Goal: Task Accomplishment & Management: Use online tool/utility

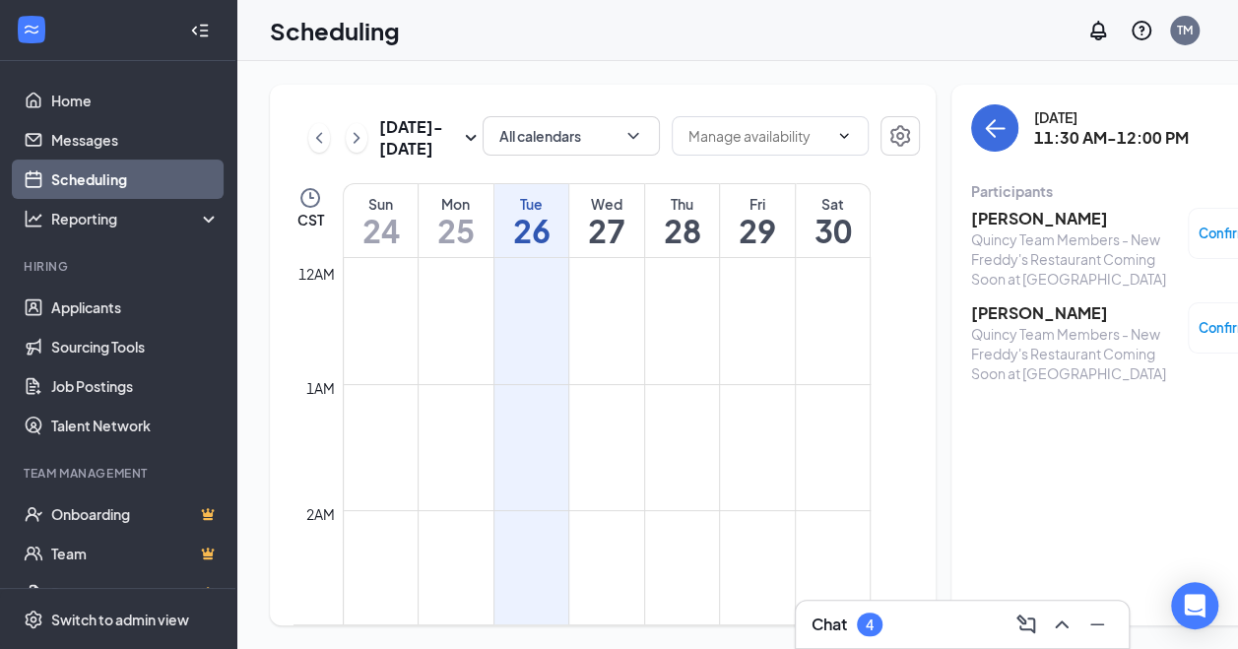
scroll to position [1399, 0]
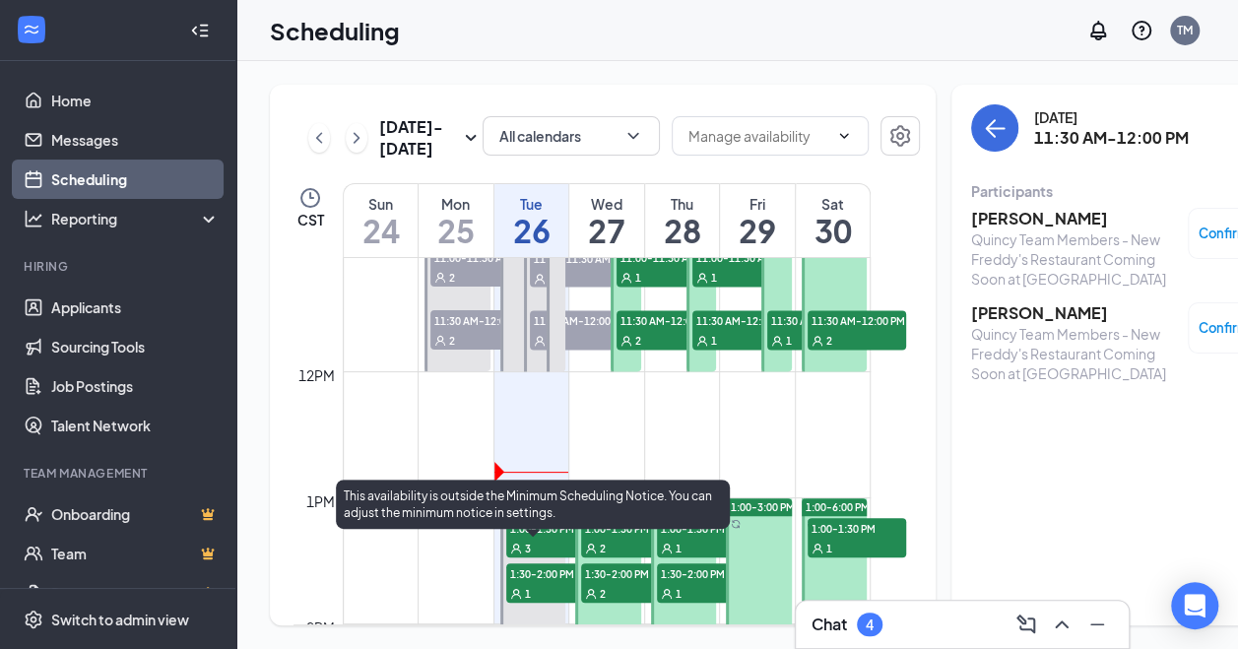
click at [534, 538] on span "1:00-1:30 PM" at bounding box center [555, 528] width 98 height 20
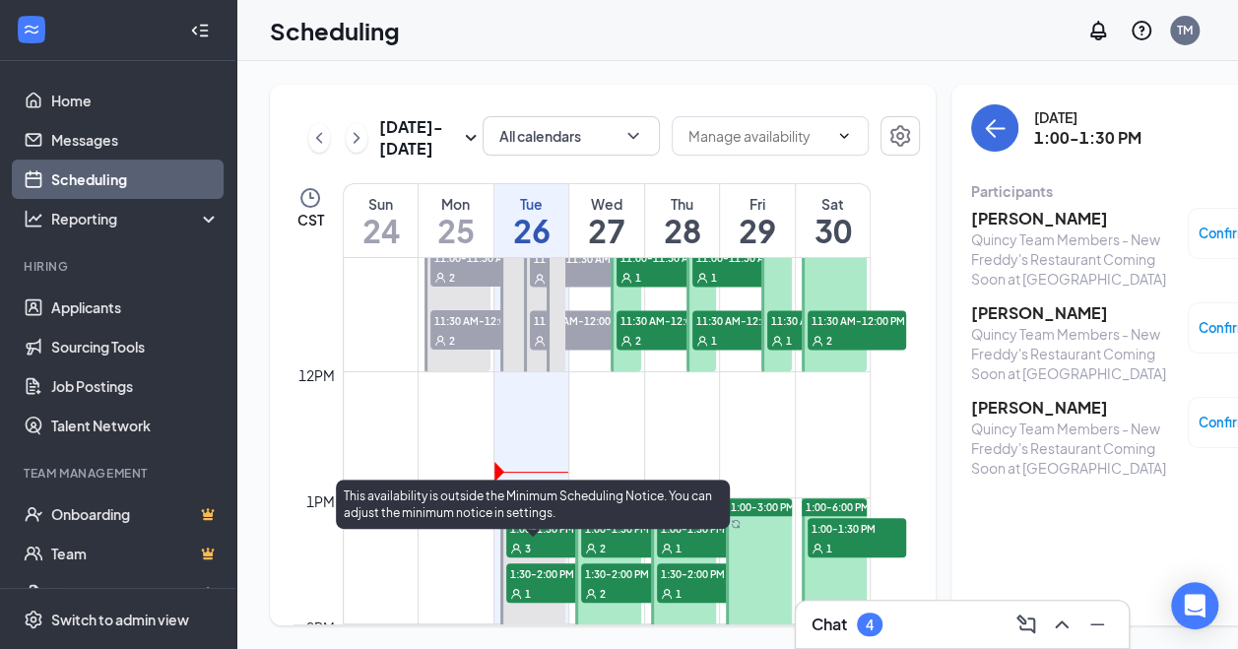
click at [534, 538] on span "1:00-1:30 PM" at bounding box center [555, 528] width 98 height 20
click at [538, 557] on div "3" at bounding box center [555, 548] width 98 height 20
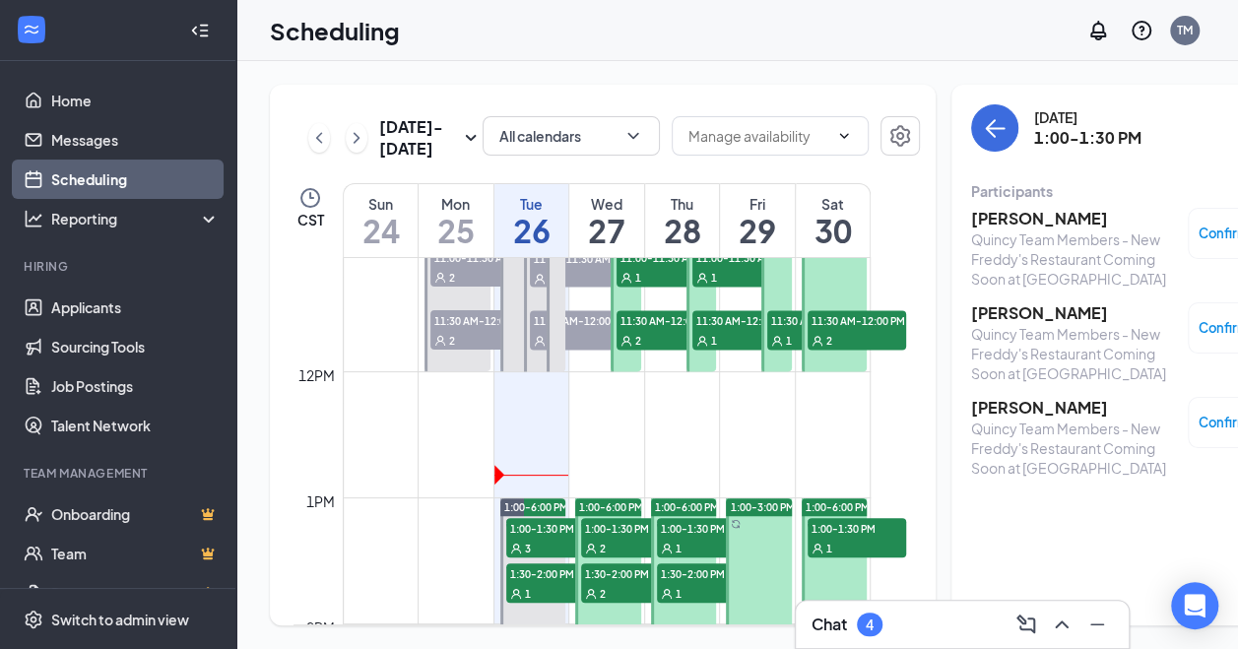
click at [971, 412] on h3 "[PERSON_NAME]" at bounding box center [1074, 408] width 207 height 22
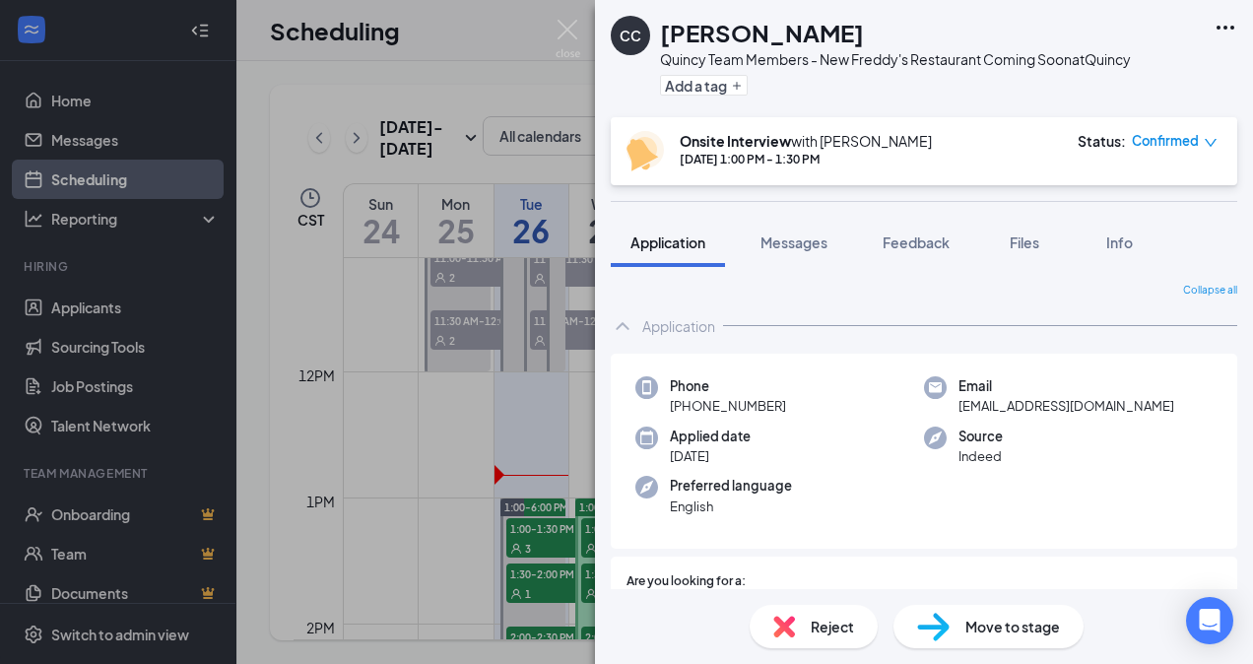
click at [1049, 258] on button "Files" at bounding box center [1024, 242] width 79 height 49
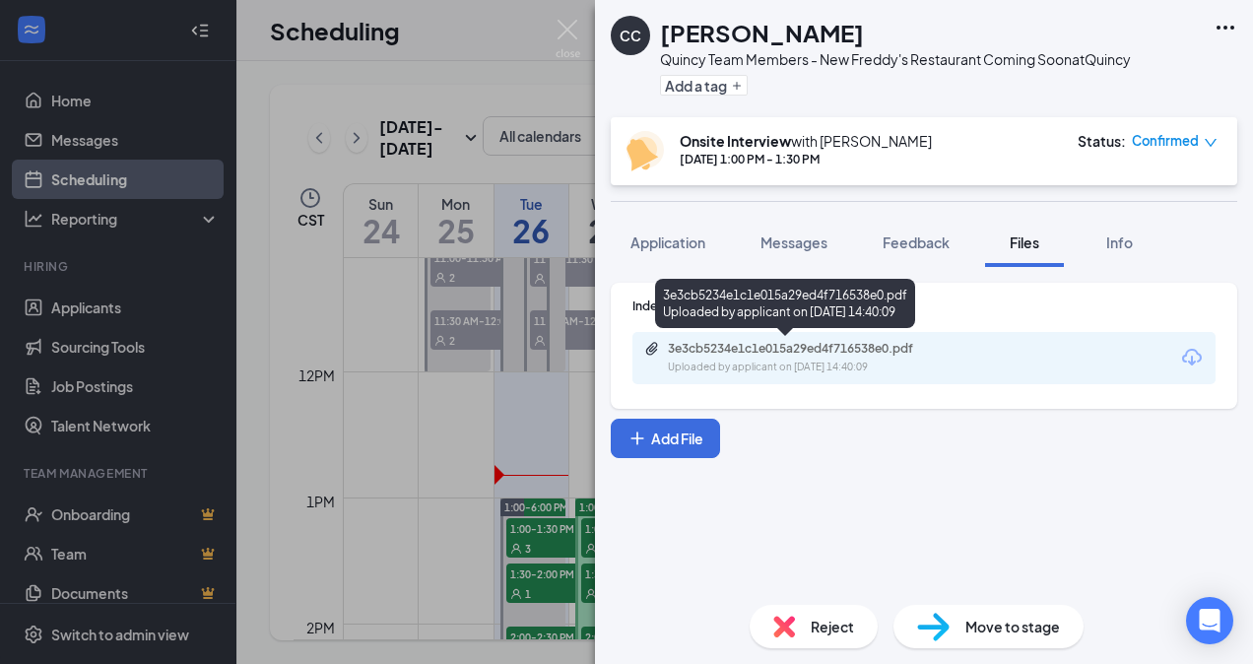
click at [868, 370] on div "Uploaded by applicant on [DATE] 14:40:09" at bounding box center [815, 367] width 295 height 16
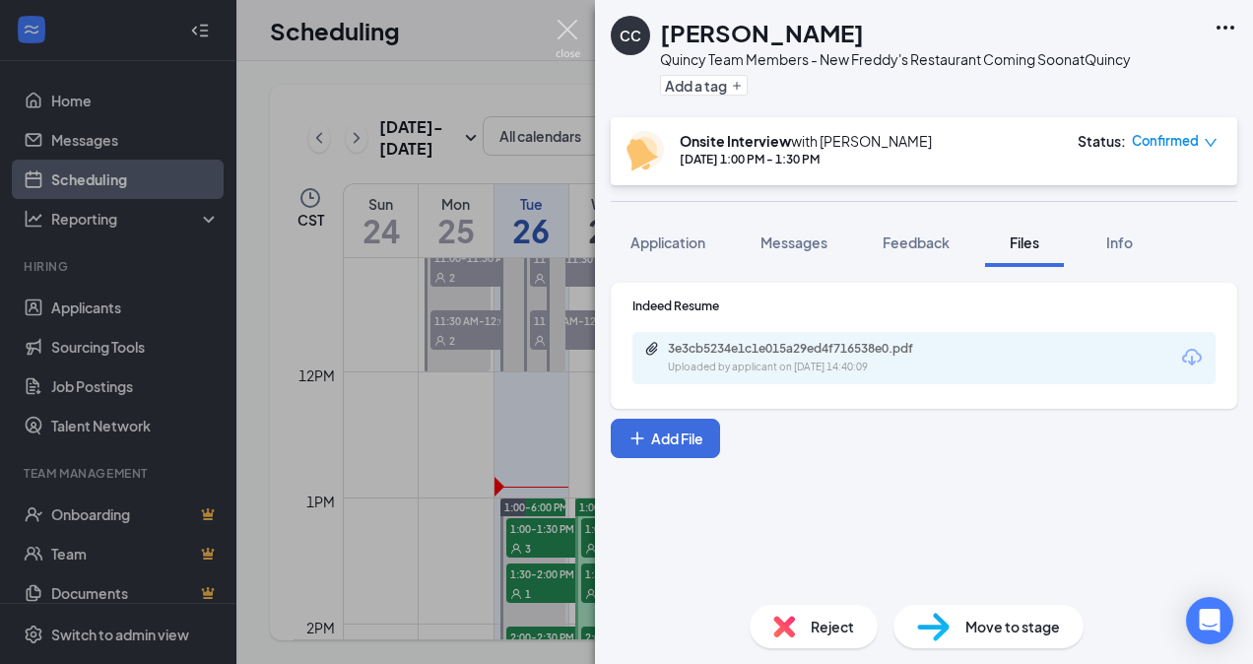
click at [563, 34] on img at bounding box center [567, 39] width 25 height 38
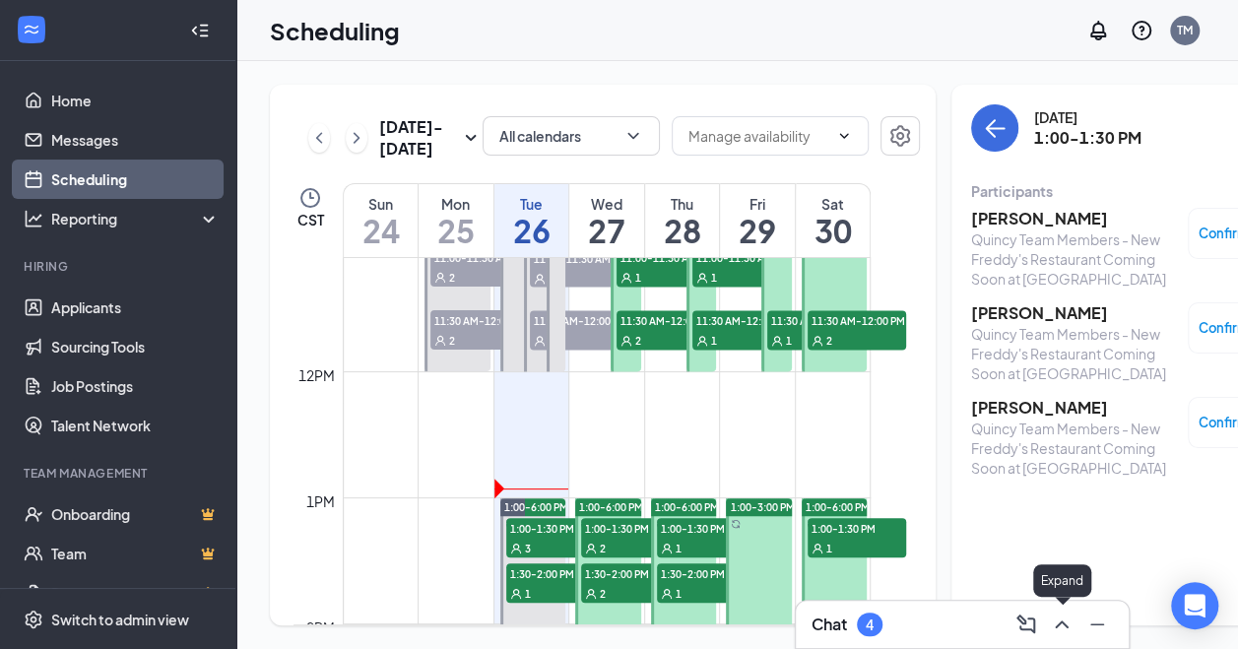
click at [1069, 631] on icon "ChevronUp" at bounding box center [1062, 624] width 24 height 24
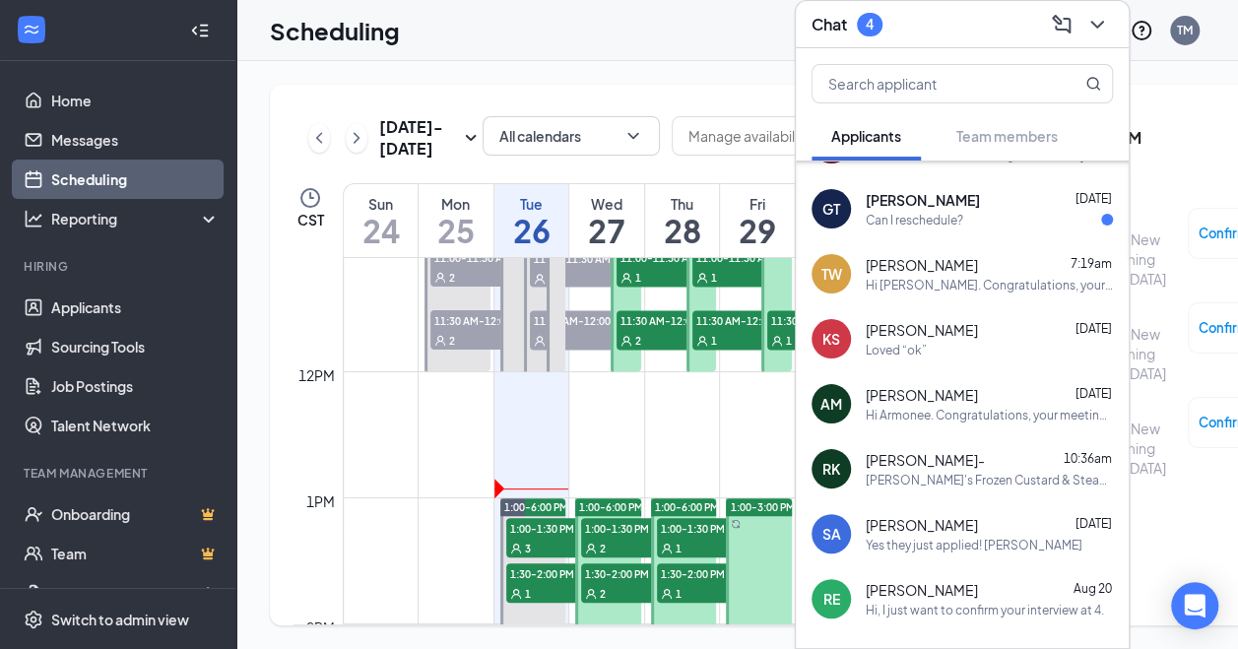
scroll to position [187, 0]
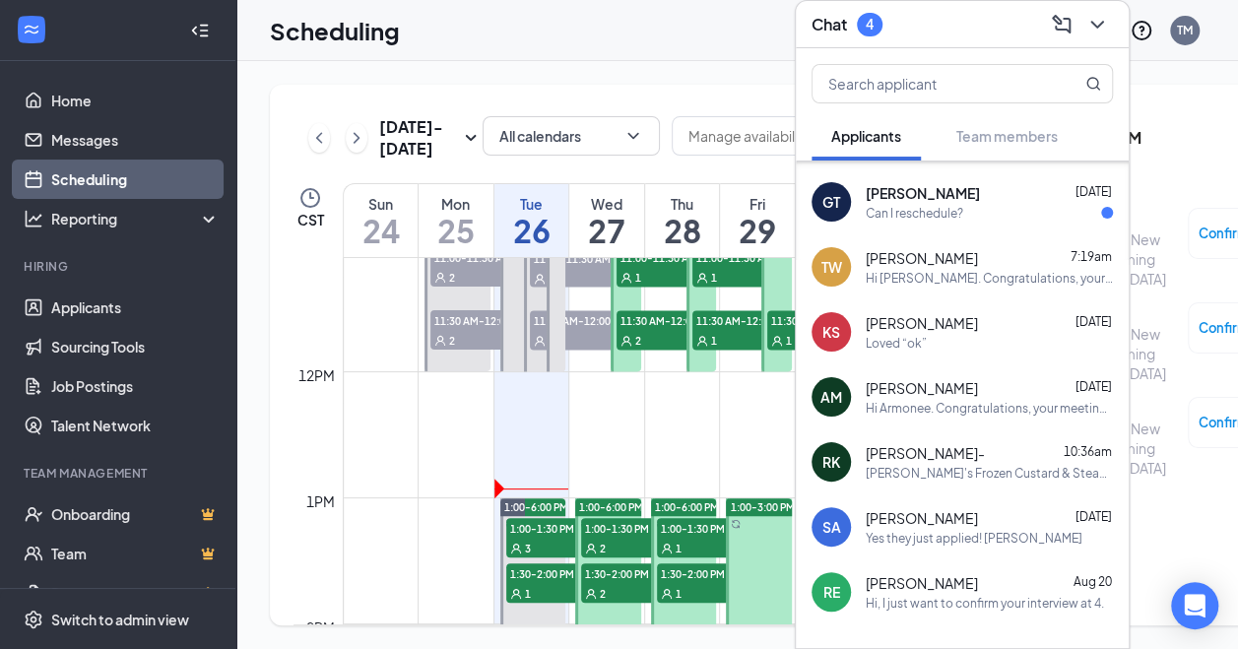
click at [922, 465] on div "[PERSON_NAME]'s Frozen Custard & Steakburgers is so excited for you to join our…" at bounding box center [989, 473] width 247 height 17
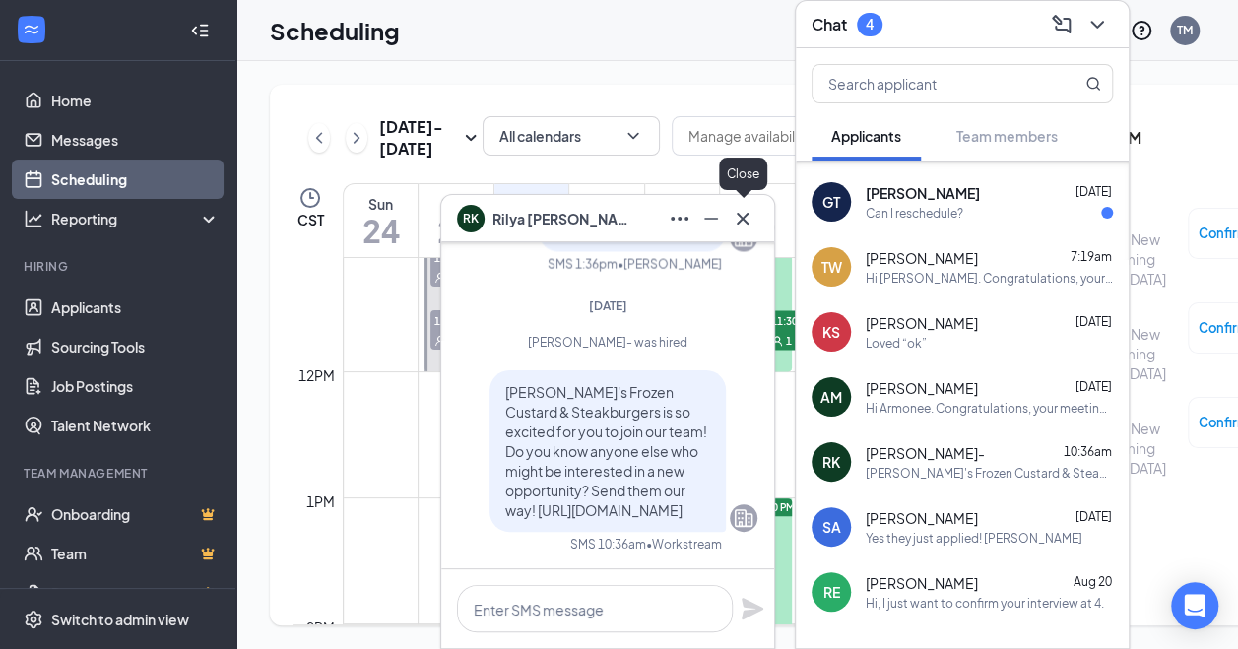
click at [744, 215] on icon "Cross" at bounding box center [743, 218] width 12 height 12
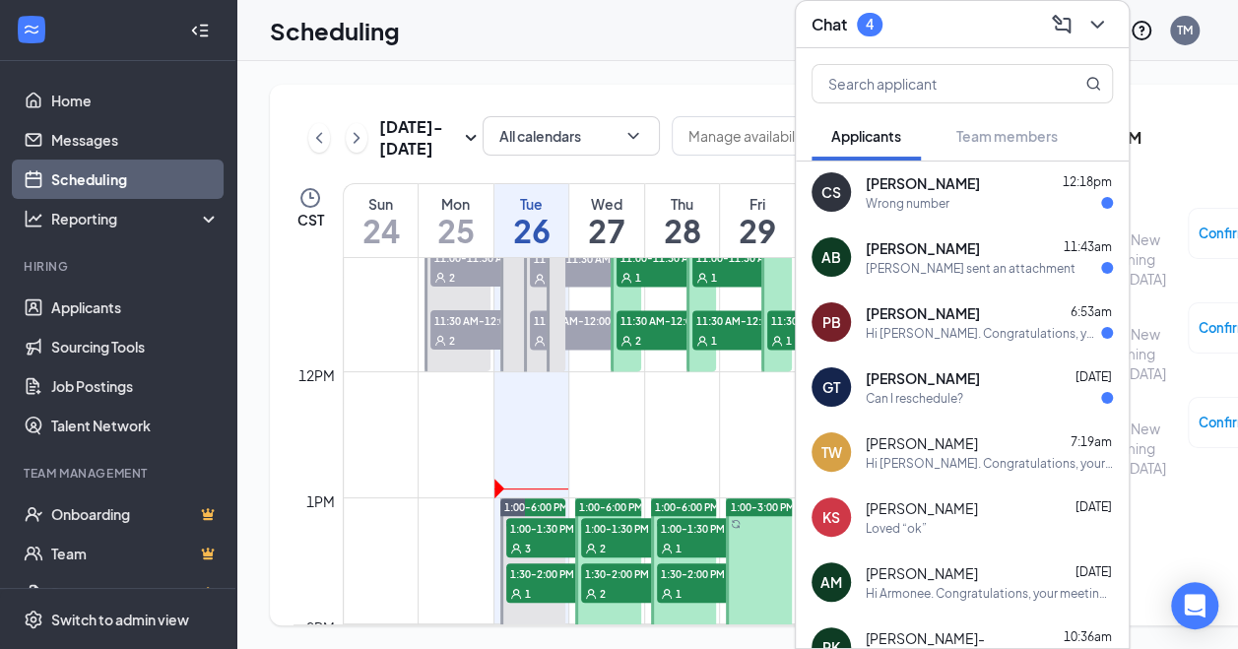
scroll to position [0, 0]
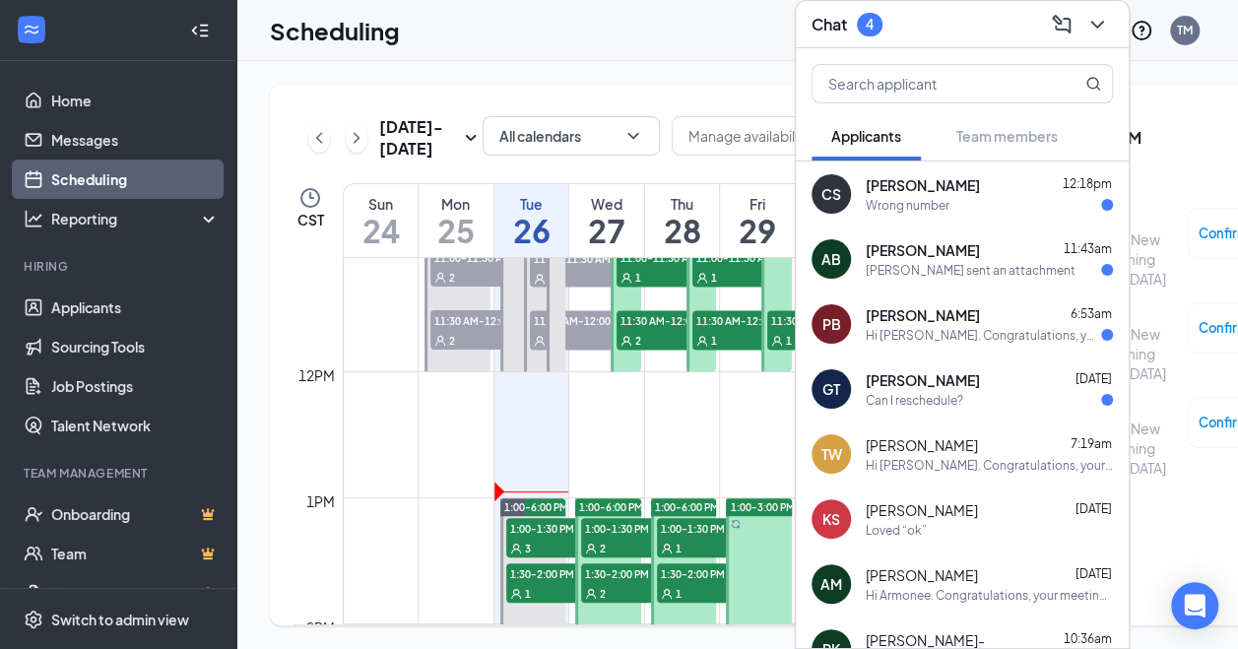
click at [917, 526] on div "Loved “ok”" at bounding box center [896, 530] width 61 height 17
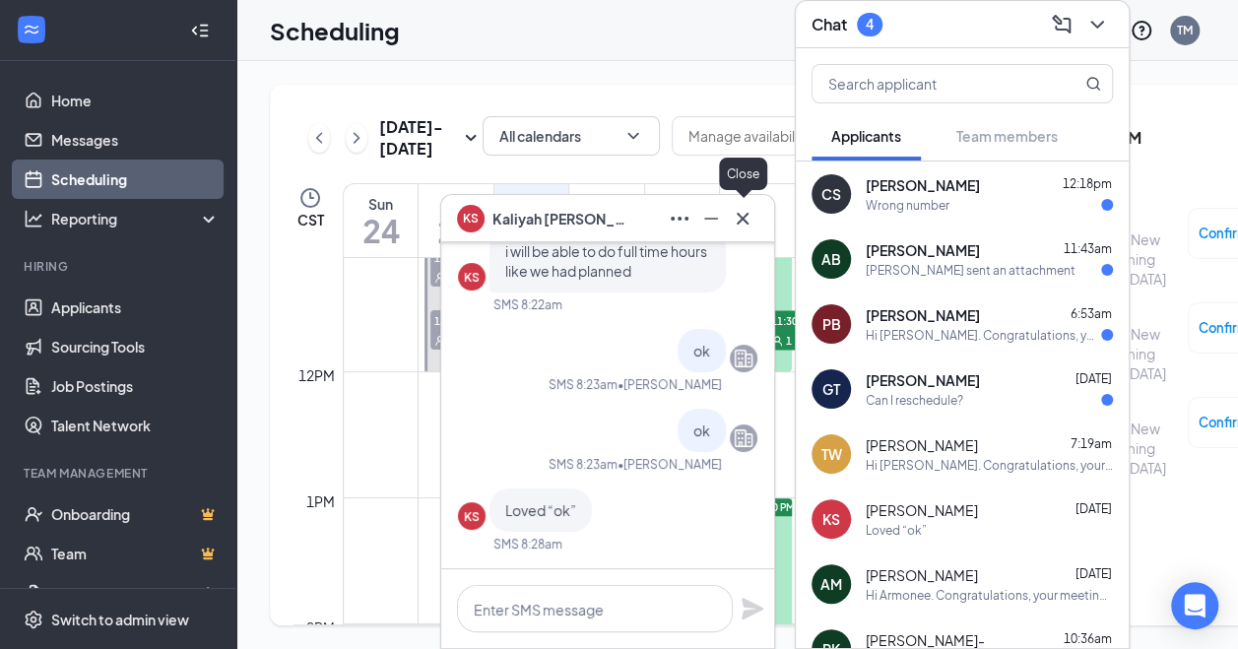
click at [748, 218] on icon "Cross" at bounding box center [743, 219] width 24 height 24
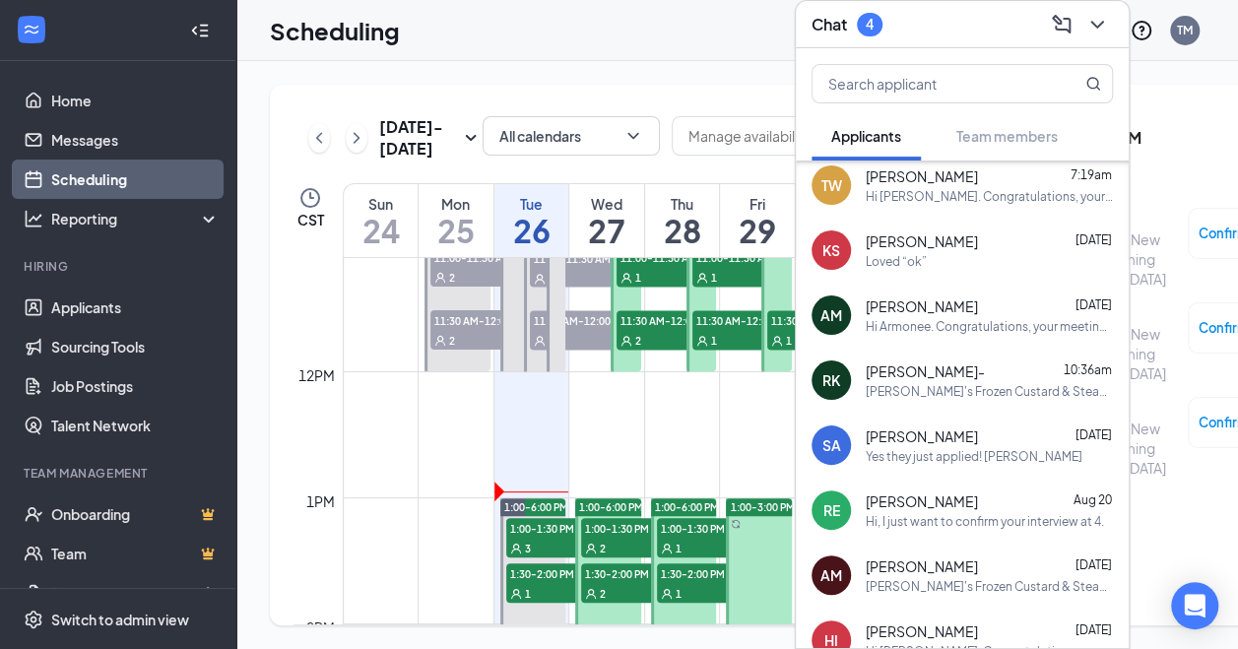
scroll to position [270, 0]
click at [1101, 23] on icon "ChevronDown" at bounding box center [1097, 25] width 24 height 24
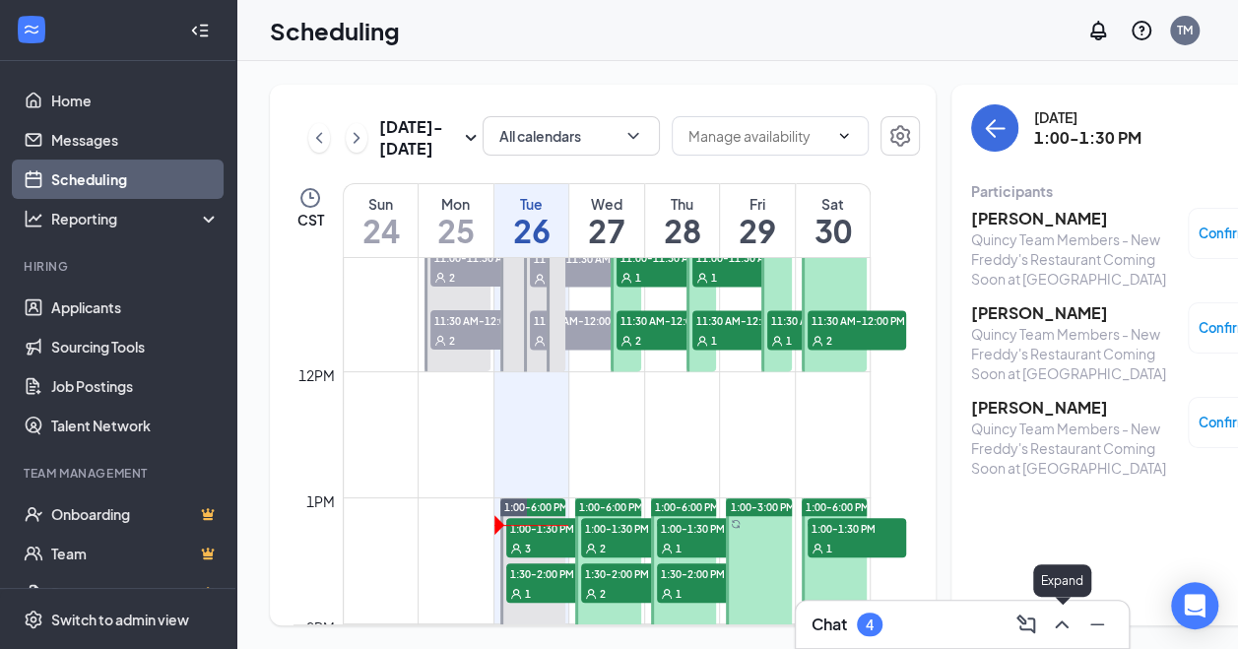
click at [1071, 616] on icon "ChevronUp" at bounding box center [1062, 624] width 24 height 24
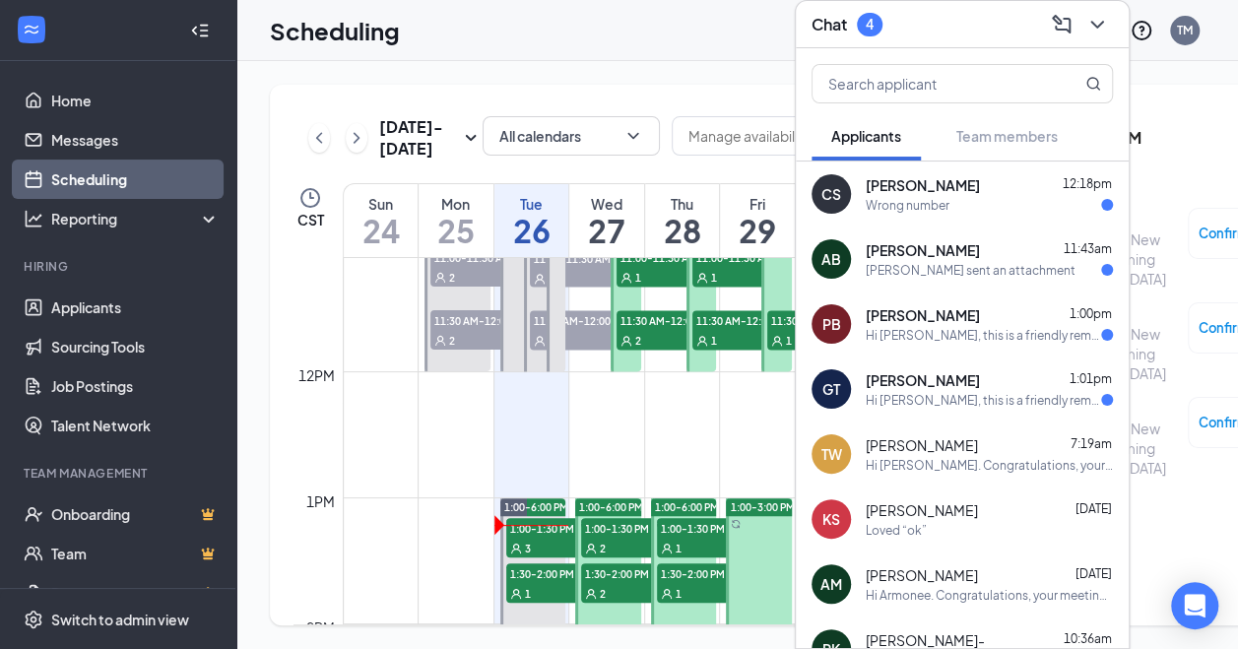
click at [1093, 21] on icon "ChevronDown" at bounding box center [1096, 25] width 13 height 8
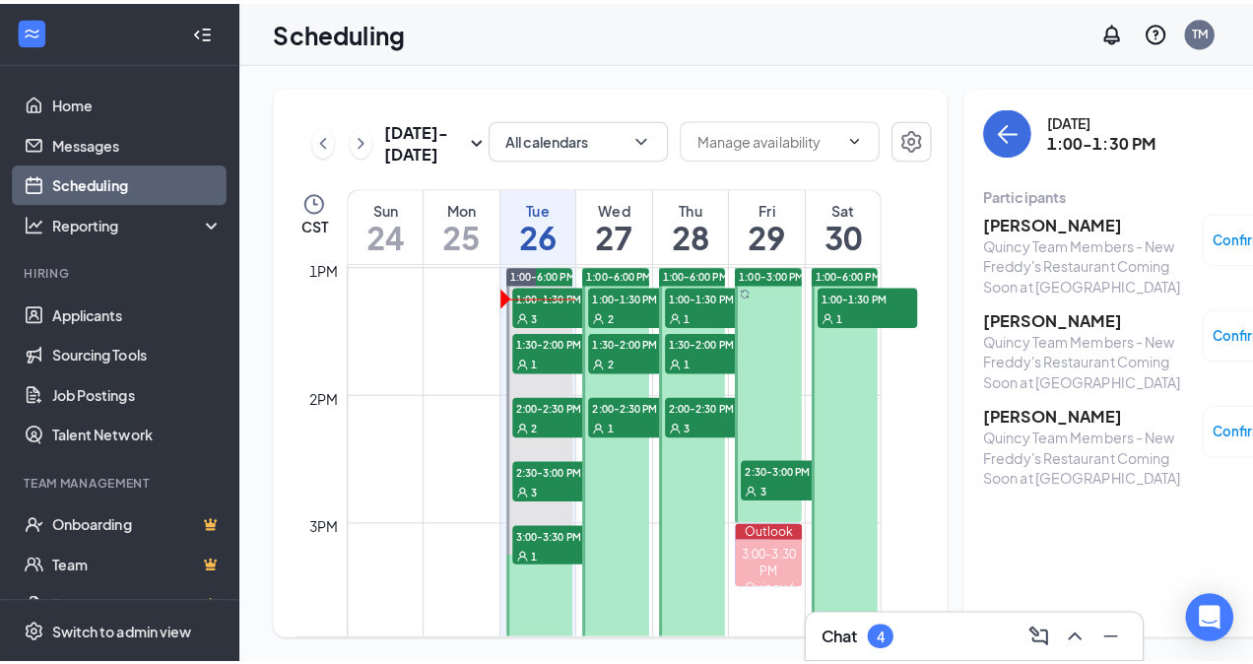
scroll to position [1629, 0]
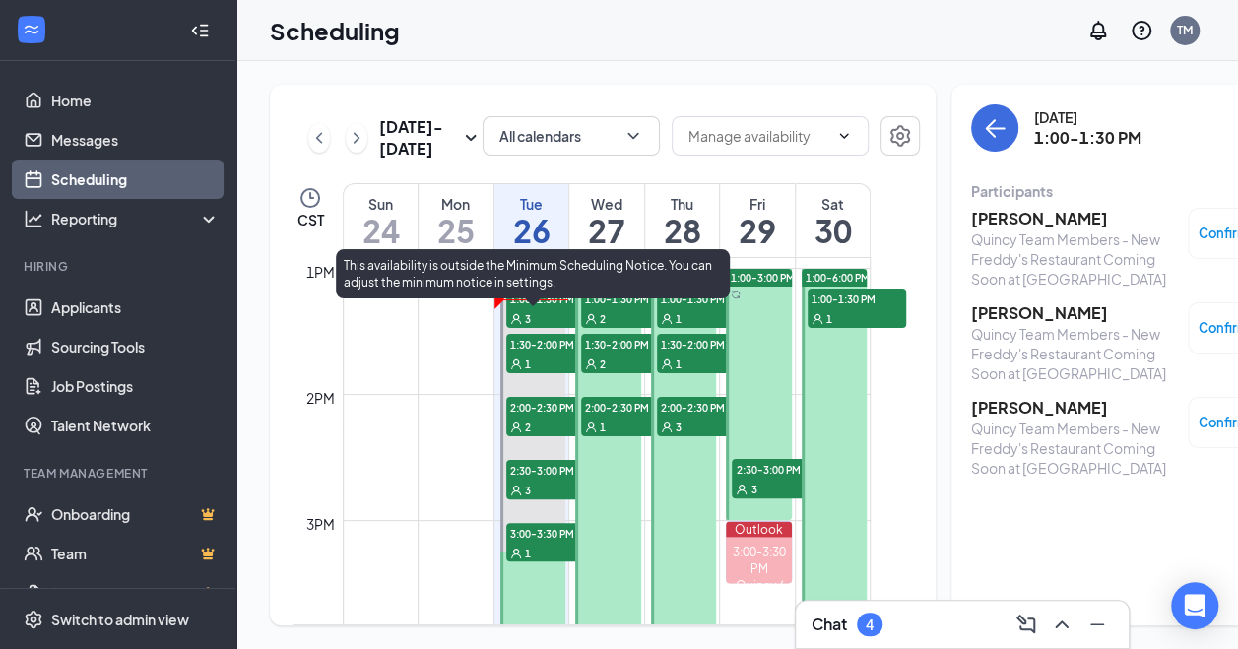
click at [532, 308] on span "1:00-1:30 PM" at bounding box center [555, 299] width 98 height 20
click at [550, 373] on div "1" at bounding box center [555, 364] width 98 height 20
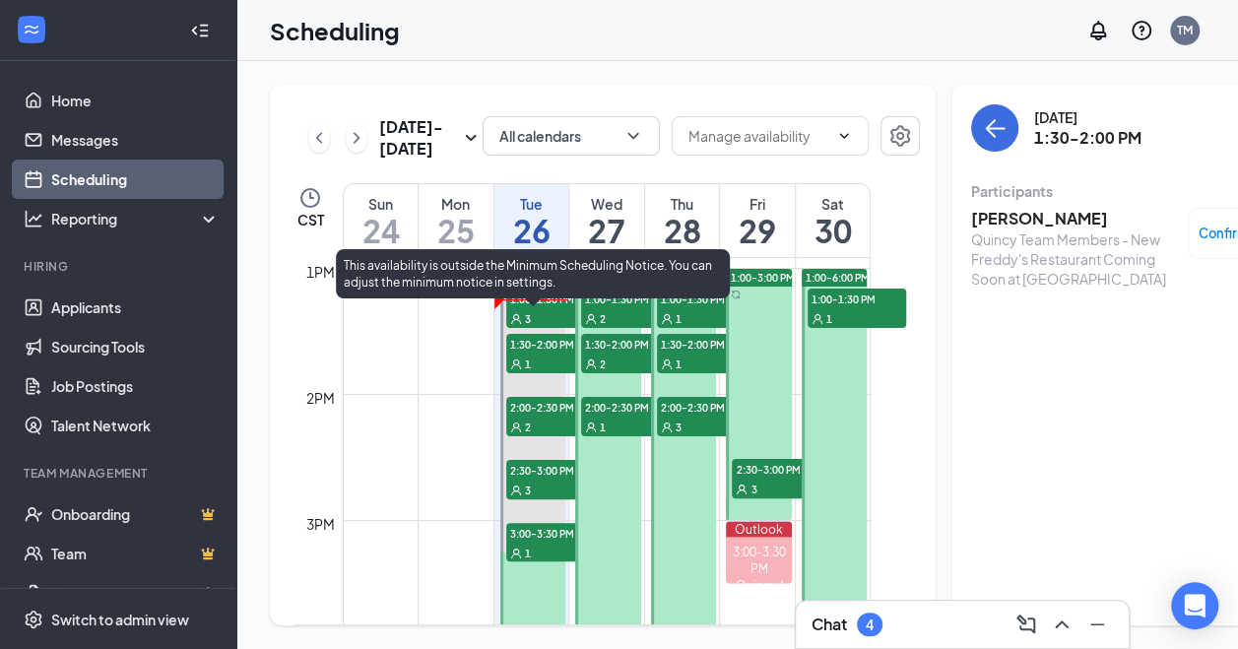
click at [542, 328] on div "3" at bounding box center [555, 318] width 98 height 20
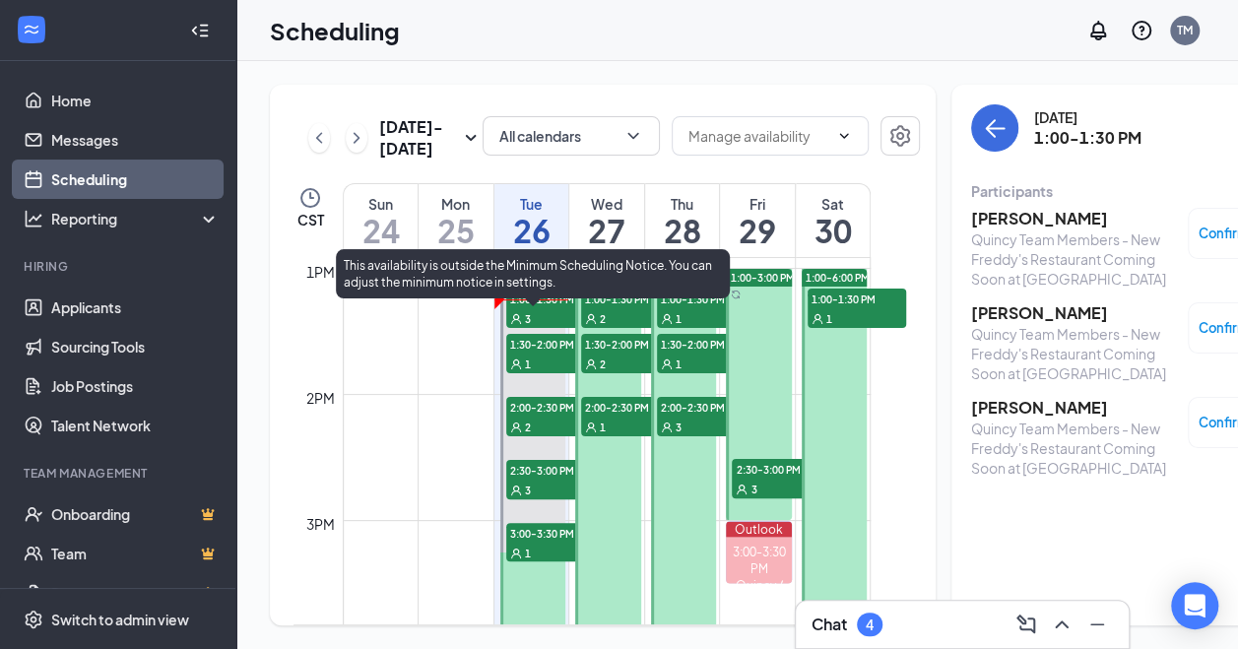
click at [531, 436] on div "2" at bounding box center [555, 427] width 98 height 20
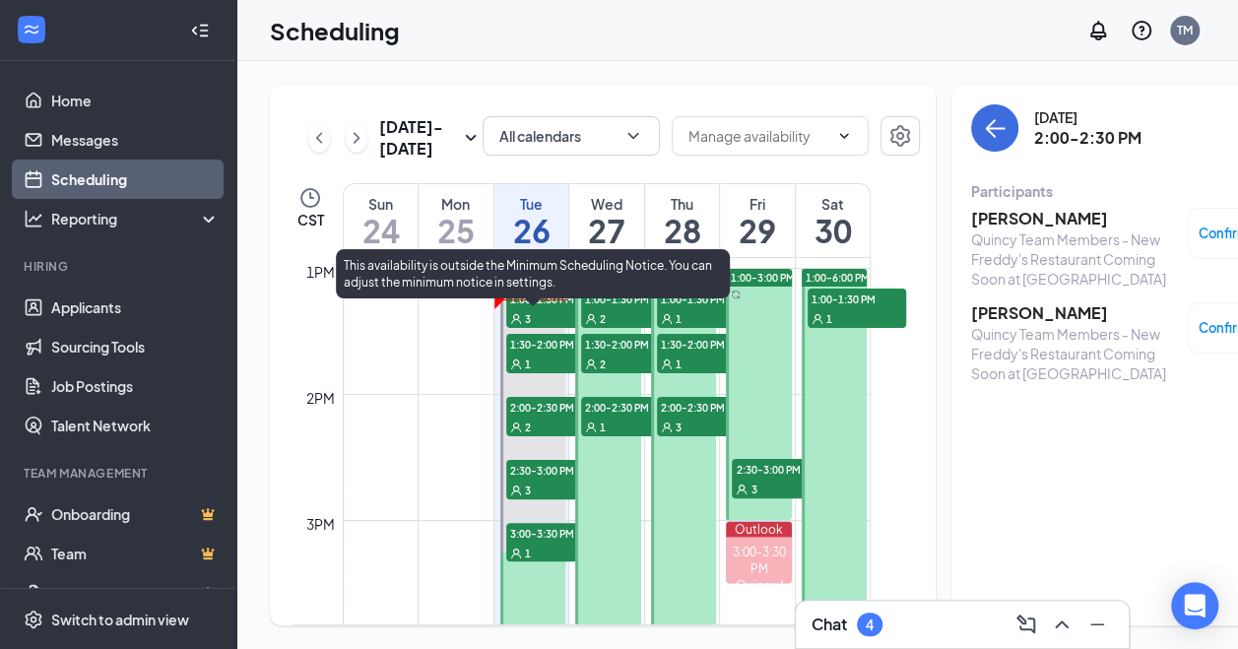
click at [533, 308] on span "1:00-1:30 PM" at bounding box center [555, 299] width 98 height 20
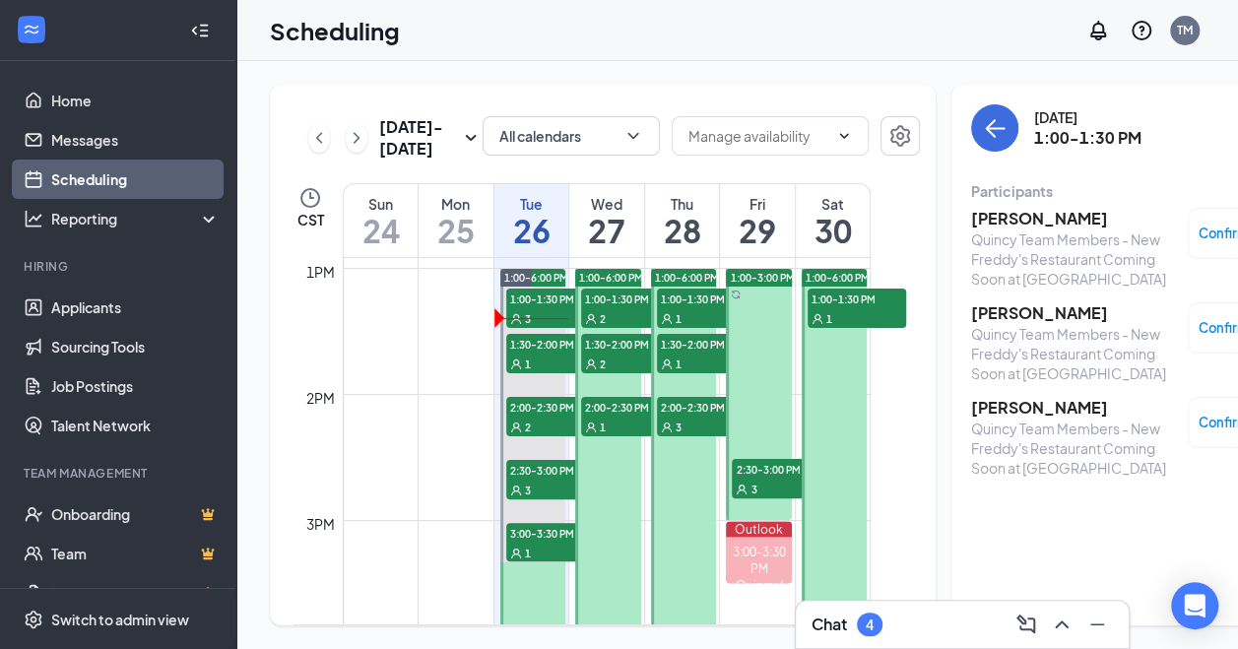
click at [685, 373] on div "1" at bounding box center [706, 364] width 98 height 20
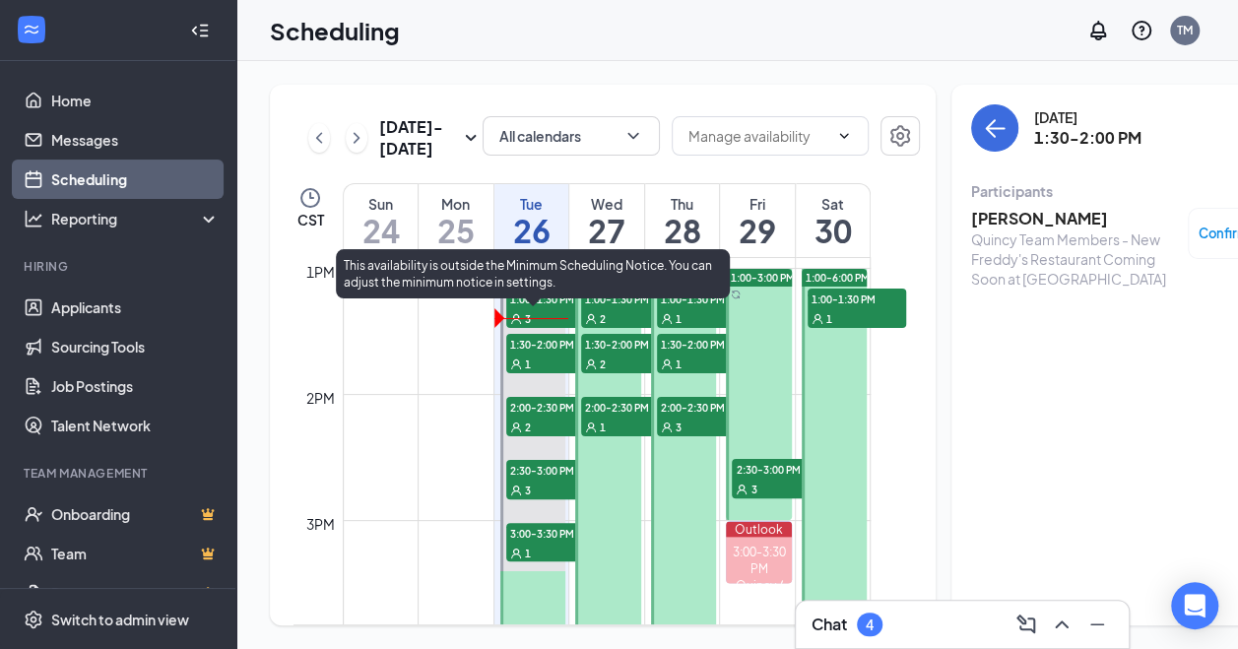
click at [542, 373] on div "1" at bounding box center [555, 364] width 98 height 20
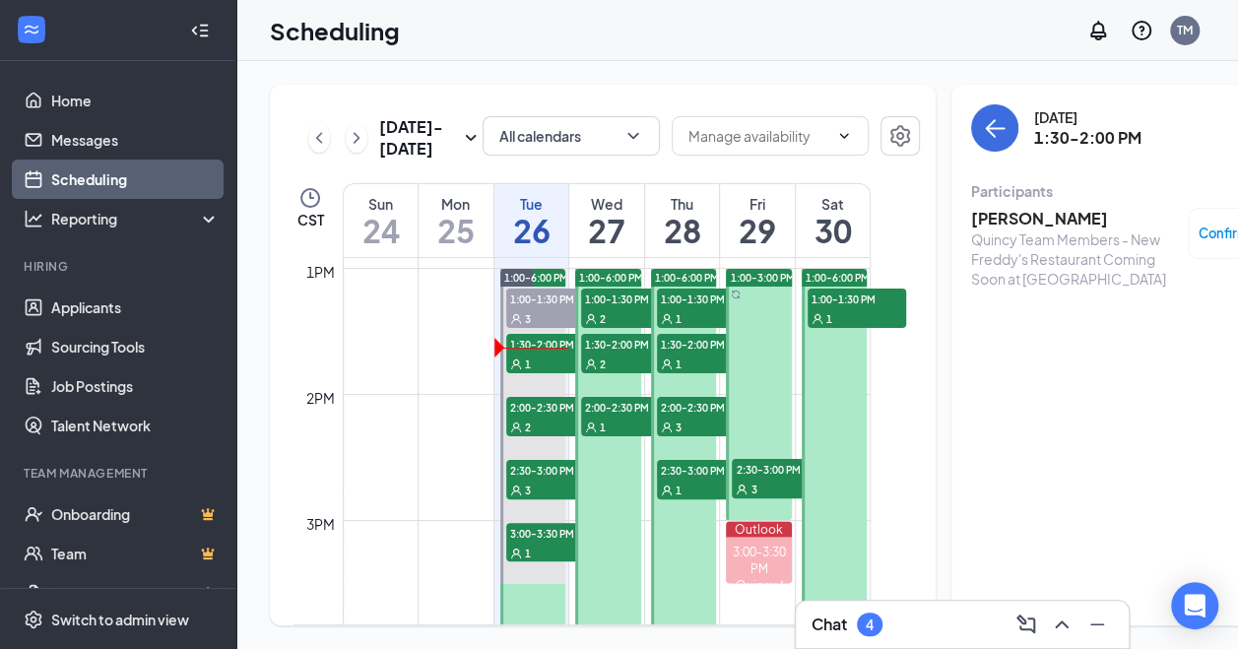
click at [630, 268] on td at bounding box center [607, 252] width 528 height 32
click at [339, 477] on td at bounding box center [317, 461] width 49 height 32
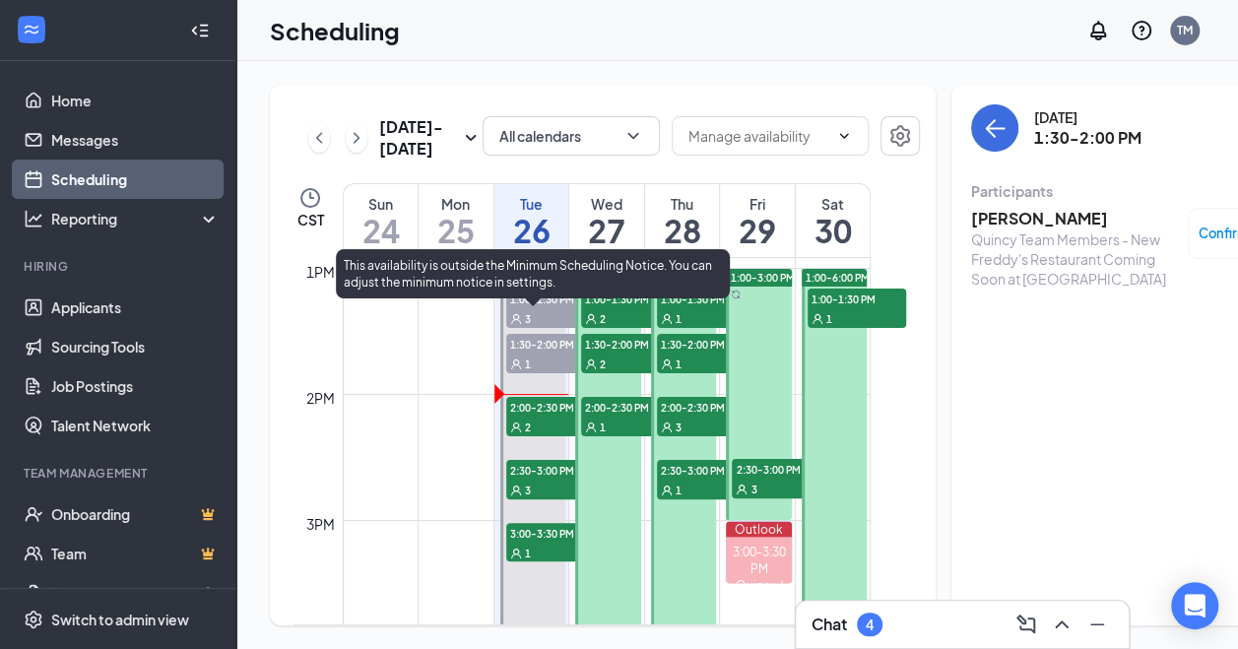
click at [536, 436] on div "2" at bounding box center [555, 427] width 98 height 20
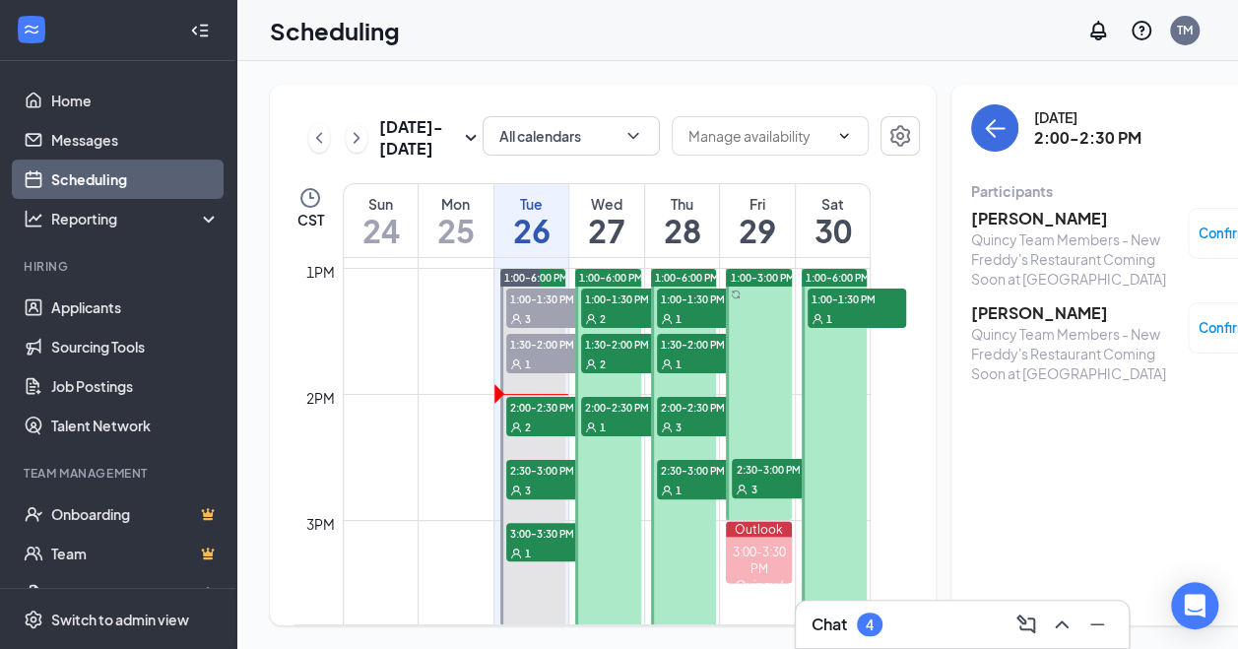
click at [1018, 234] on div "Quincy Team Members - New Freddy's Restaurant Coming Soon at [GEOGRAPHIC_DATA]" at bounding box center [1074, 258] width 207 height 59
click at [1010, 223] on h3 "[PERSON_NAME]" at bounding box center [1074, 219] width 207 height 22
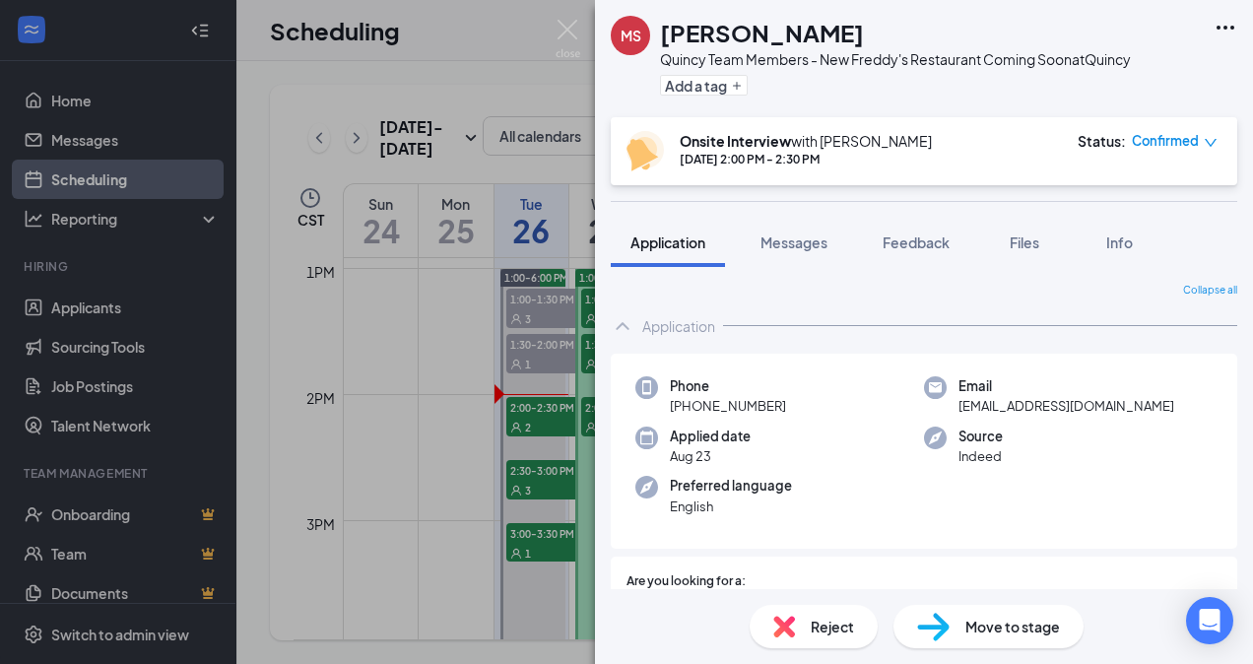
click at [1033, 240] on span "Files" at bounding box center [1024, 242] width 30 height 18
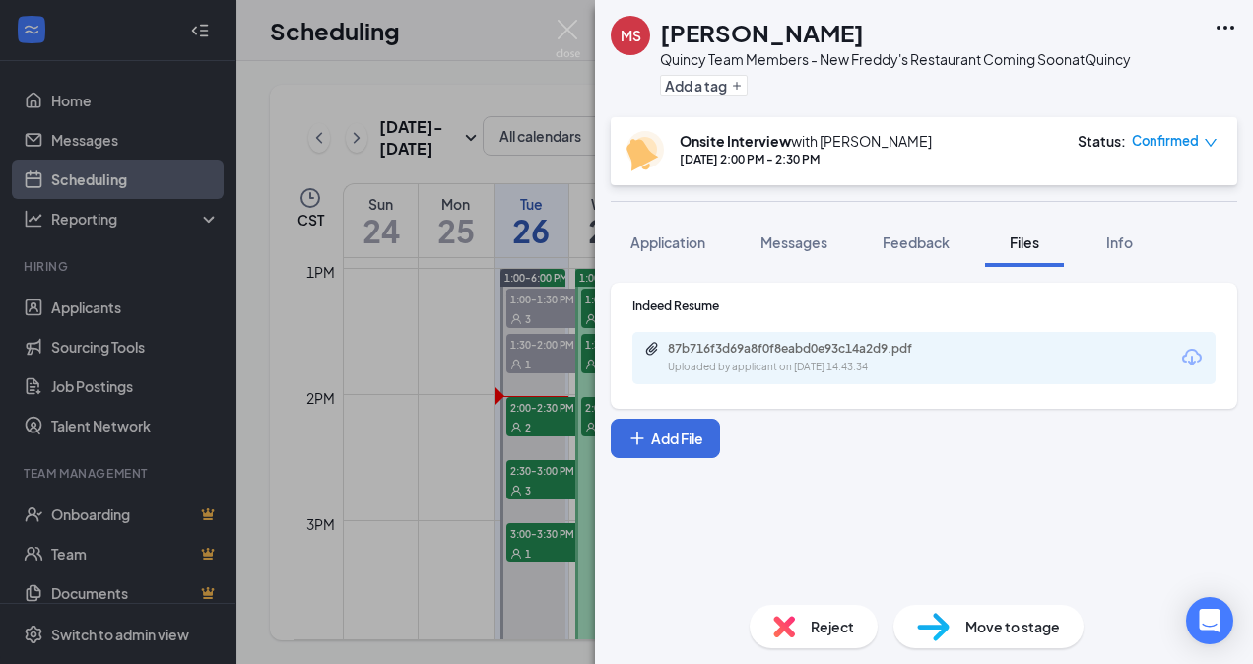
click at [882, 378] on div "87b716f3d69a8f0f8eabd0e93c14a2d9.pdf Uploaded by applicant on [DATE] 14:43:34" at bounding box center [923, 358] width 583 height 52
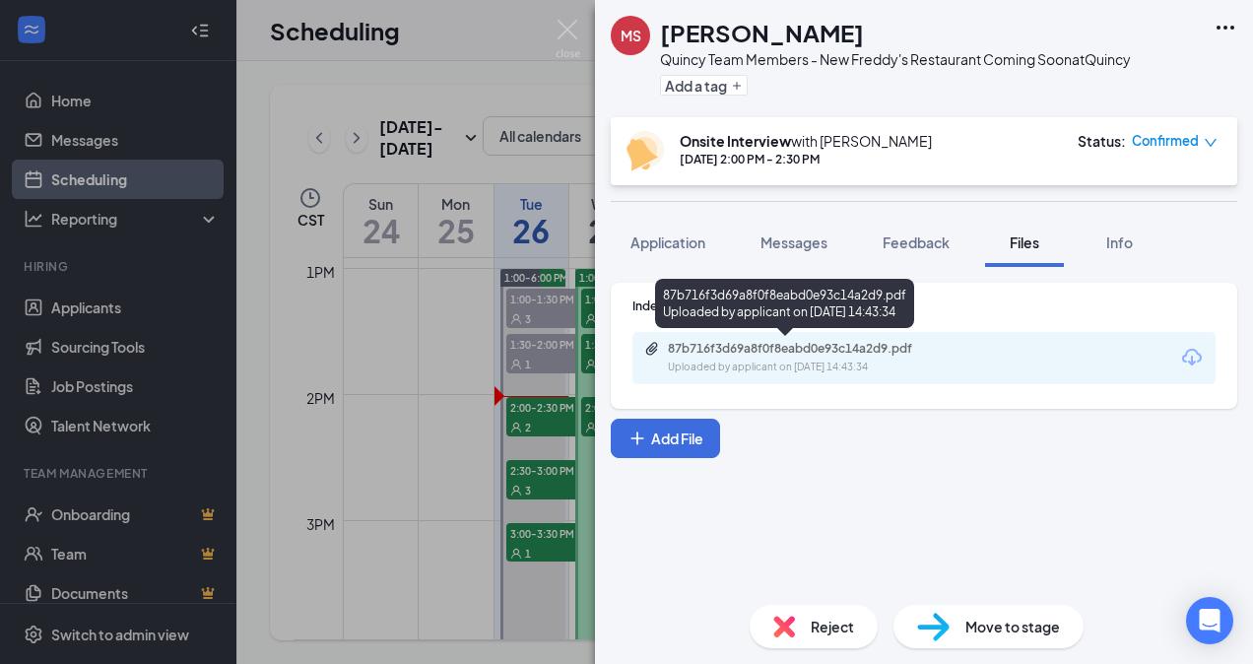
click at [830, 352] on div "87b716f3d69a8f0f8eabd0e93c14a2d9.pdf" at bounding box center [806, 349] width 276 height 16
